Goal: Task Accomplishment & Management: Use online tool/utility

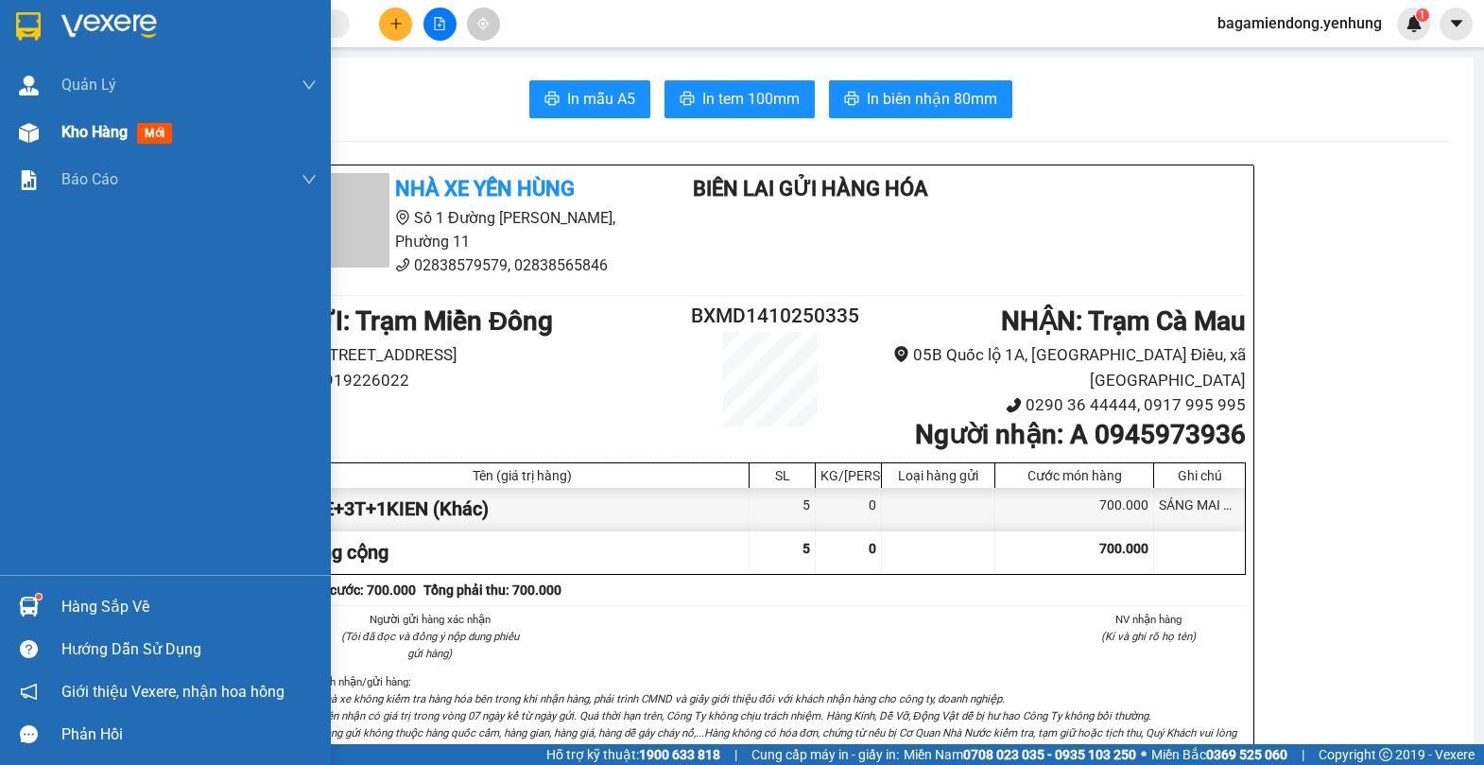
drag, startPoint x: 31, startPoint y: 128, endPoint x: 100, endPoint y: 117, distance: 69.8
click at [33, 128] on img at bounding box center [29, 133] width 20 height 20
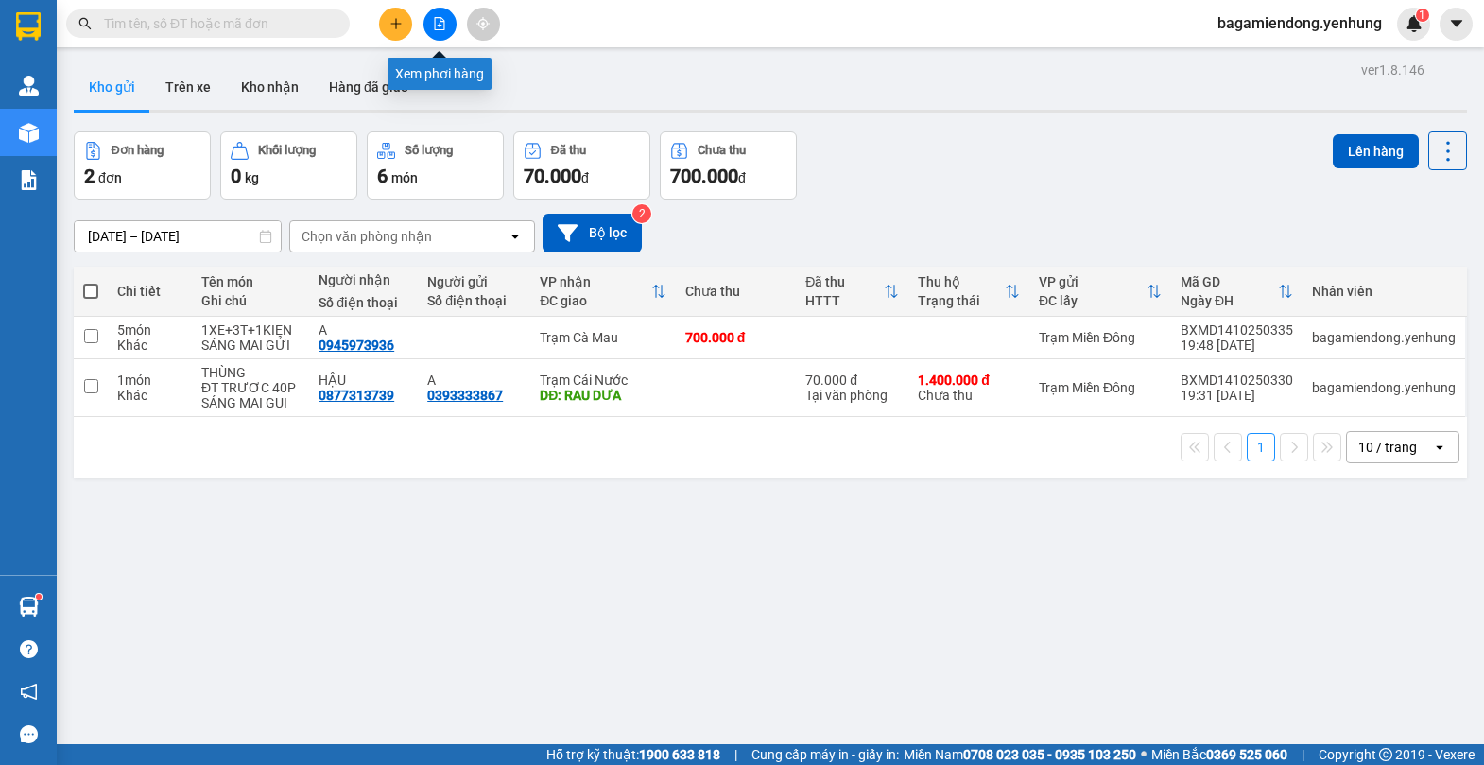
click at [443, 31] on button at bounding box center [440, 24] width 33 height 33
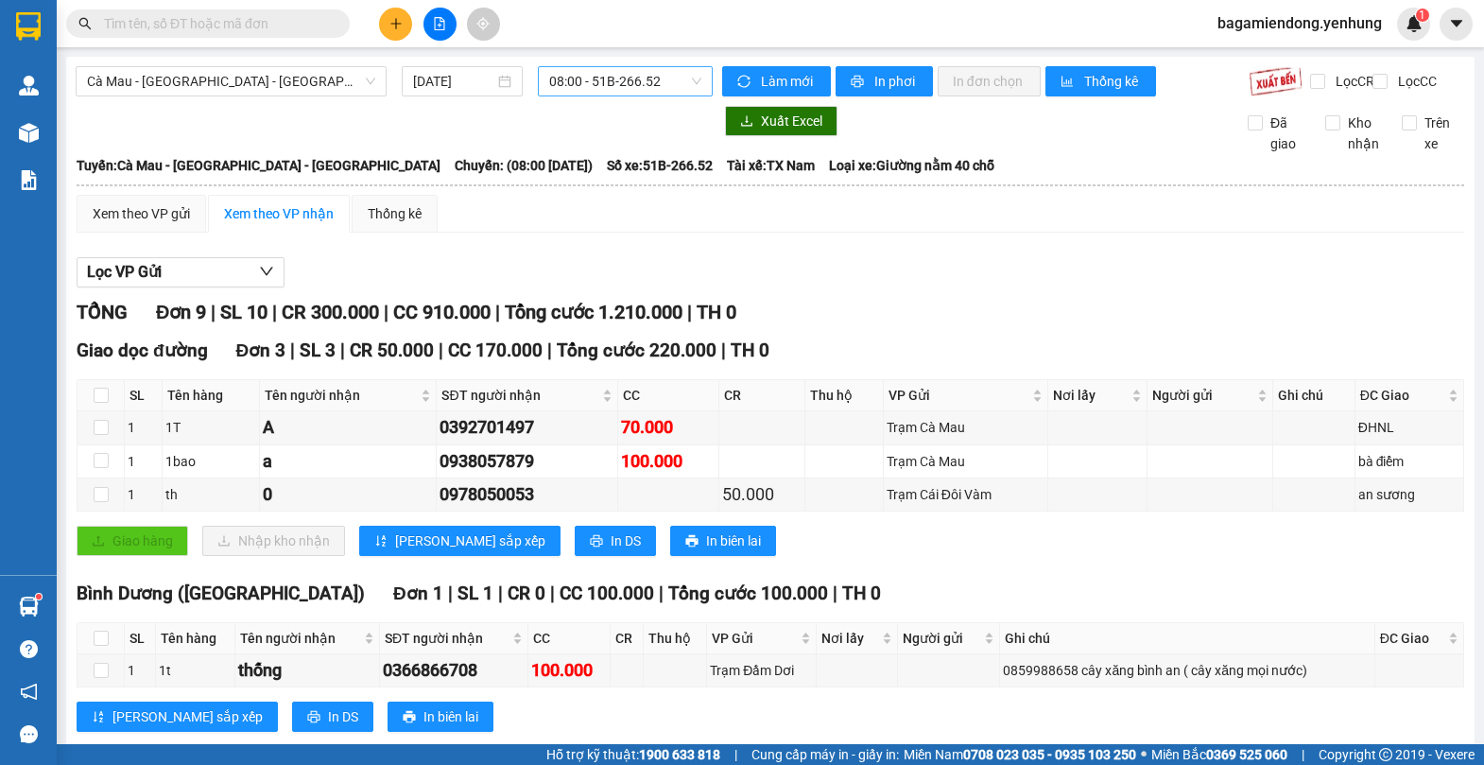
click at [688, 79] on span "08:00 - 51B-266.52" at bounding box center [625, 81] width 152 height 28
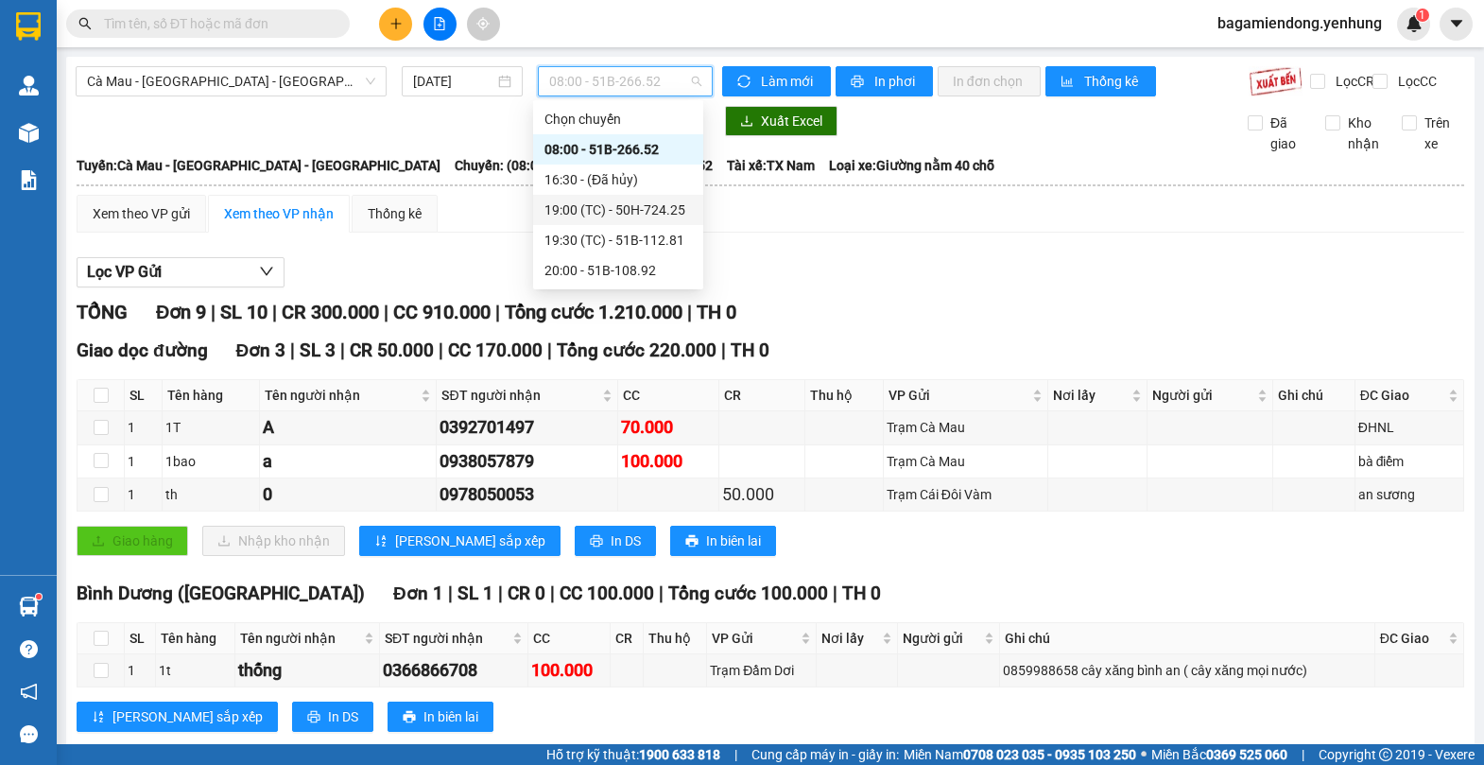
click at [679, 206] on div "19:00 (TC) - 50H-724.25" at bounding box center [619, 210] width 148 height 21
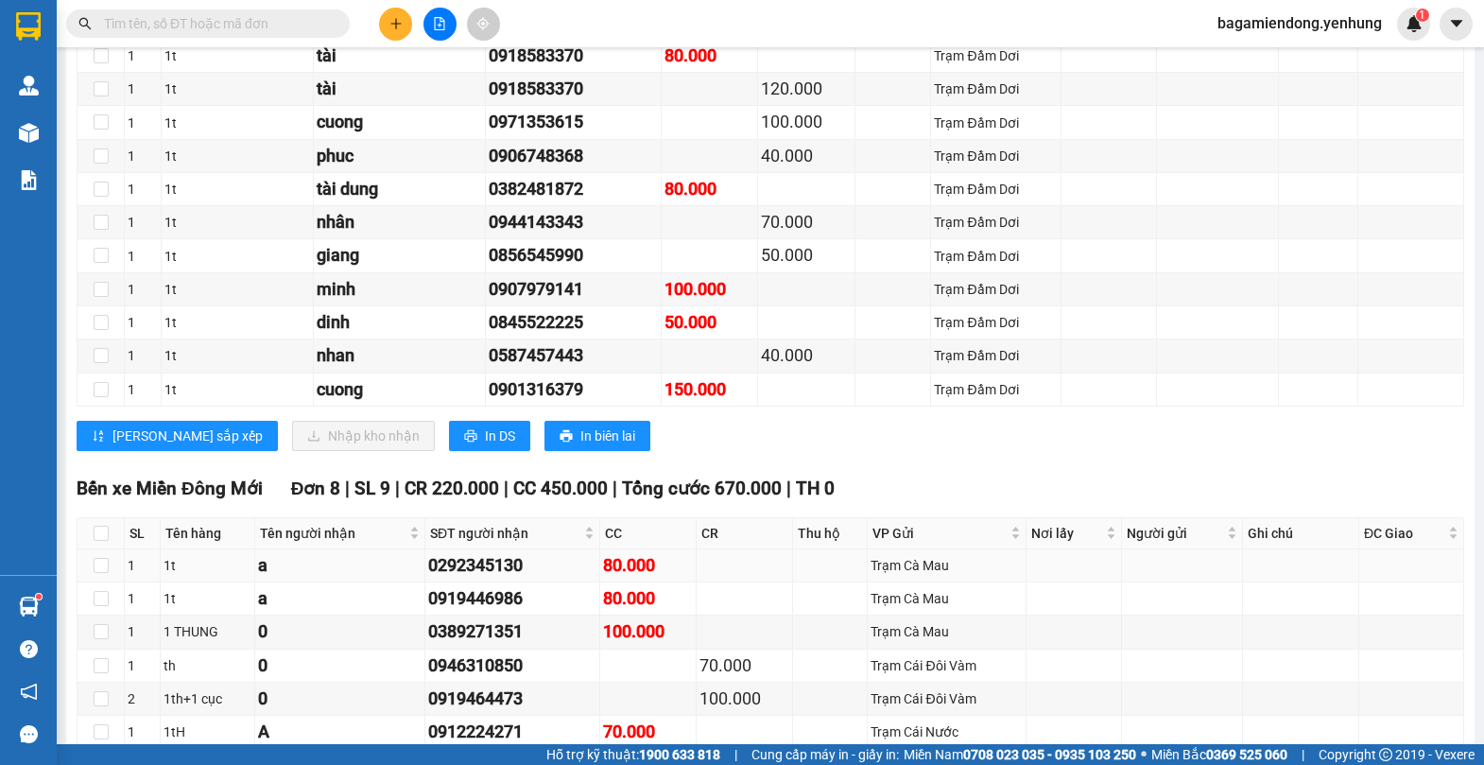
scroll to position [2941, 0]
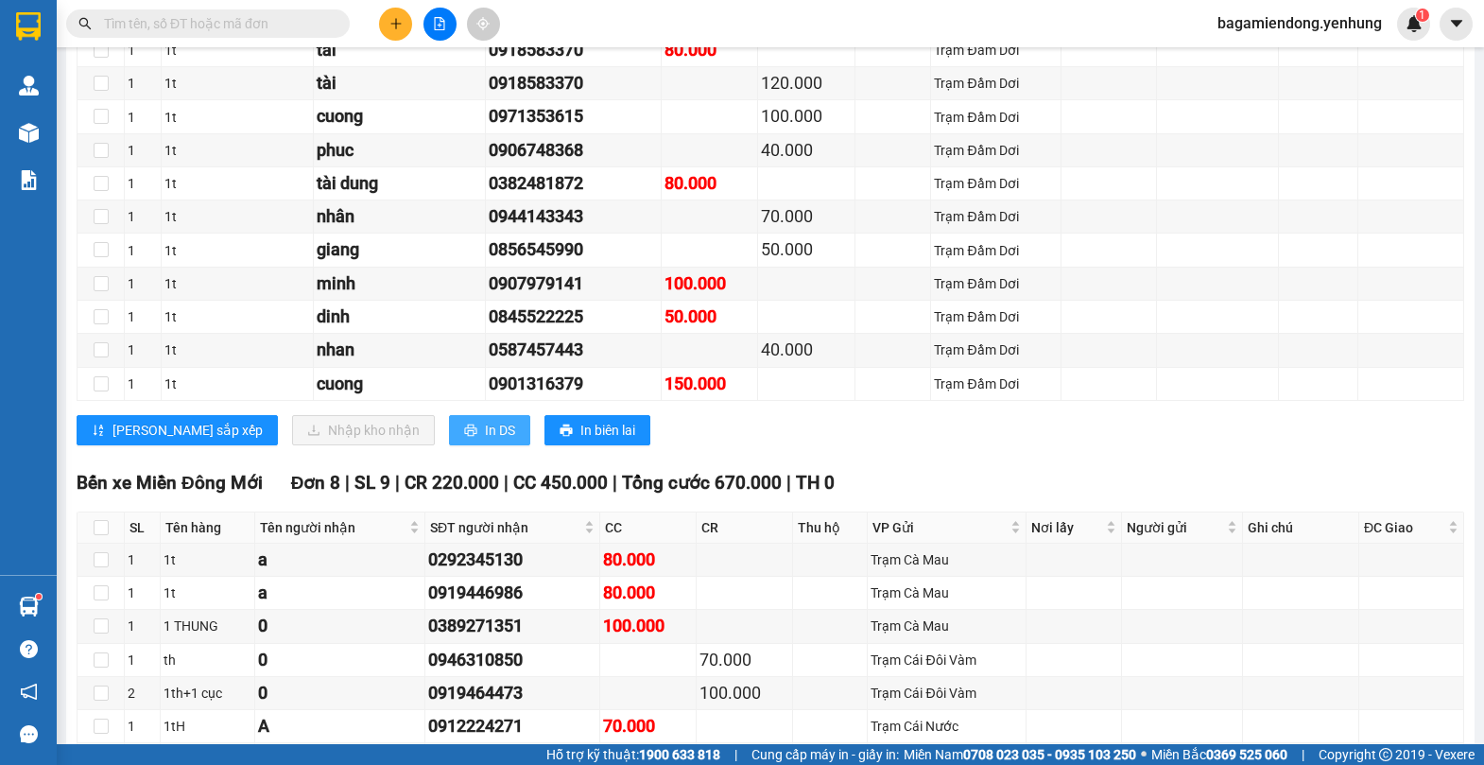
click at [485, 441] on span "In DS" at bounding box center [500, 430] width 30 height 21
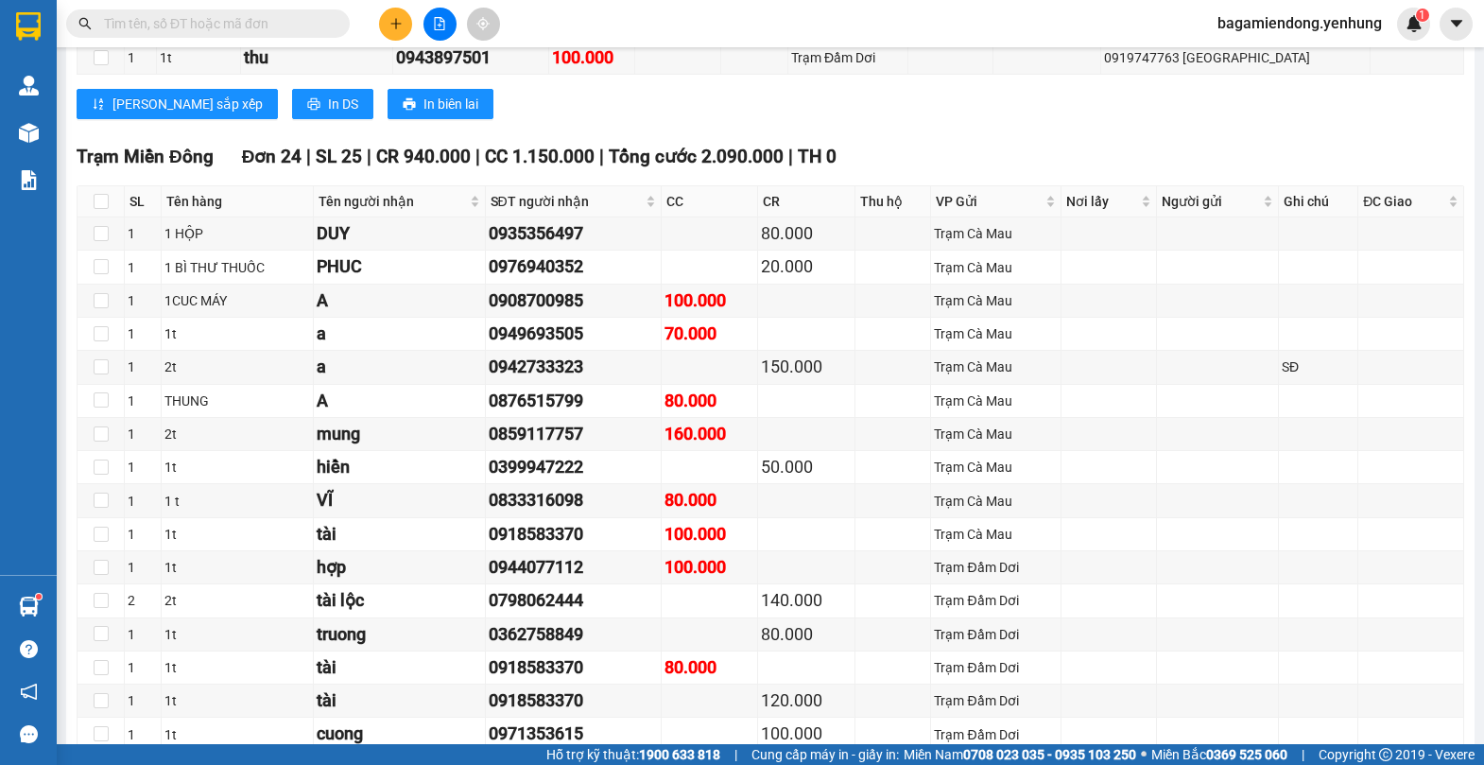
scroll to position [2312, 0]
